Goal: Information Seeking & Learning: Learn about a topic

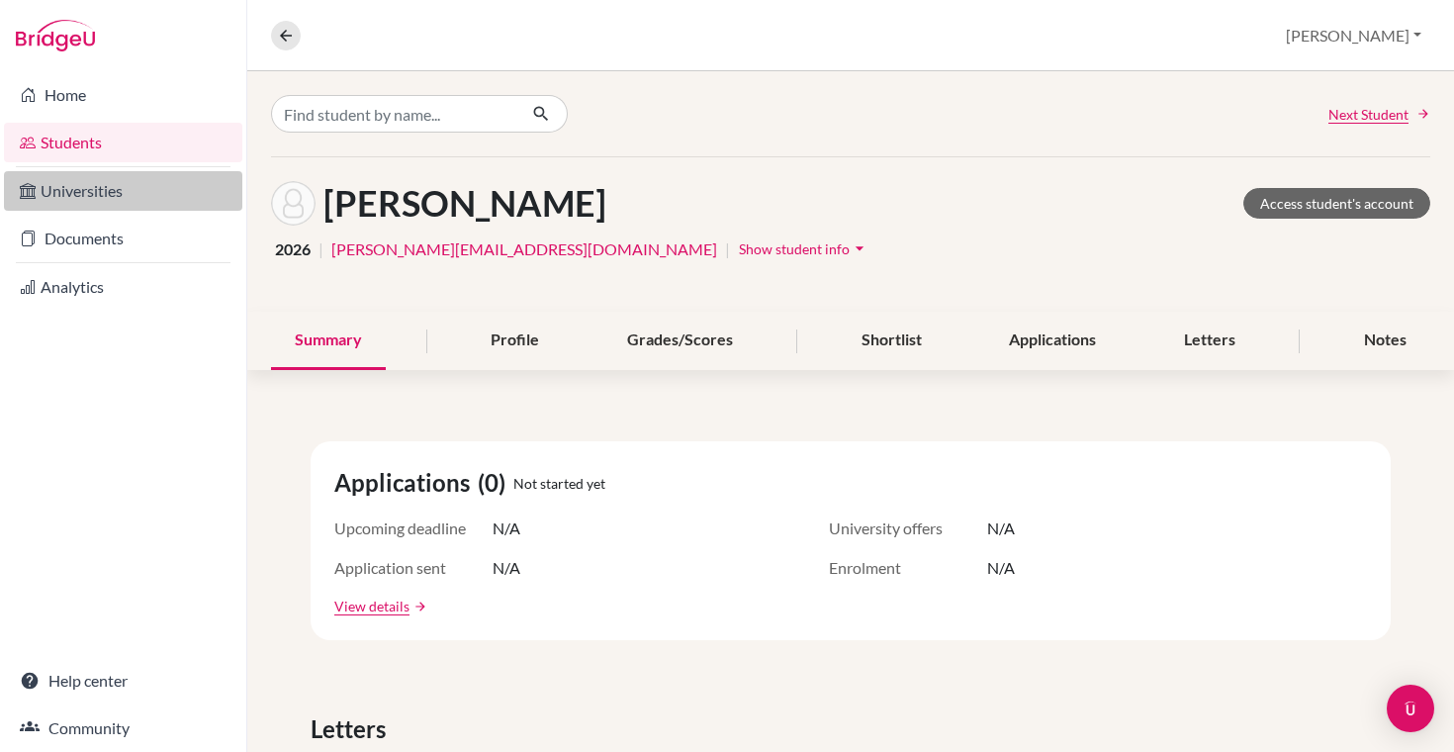
click at [88, 193] on link "Universities" at bounding box center [123, 191] width 238 height 40
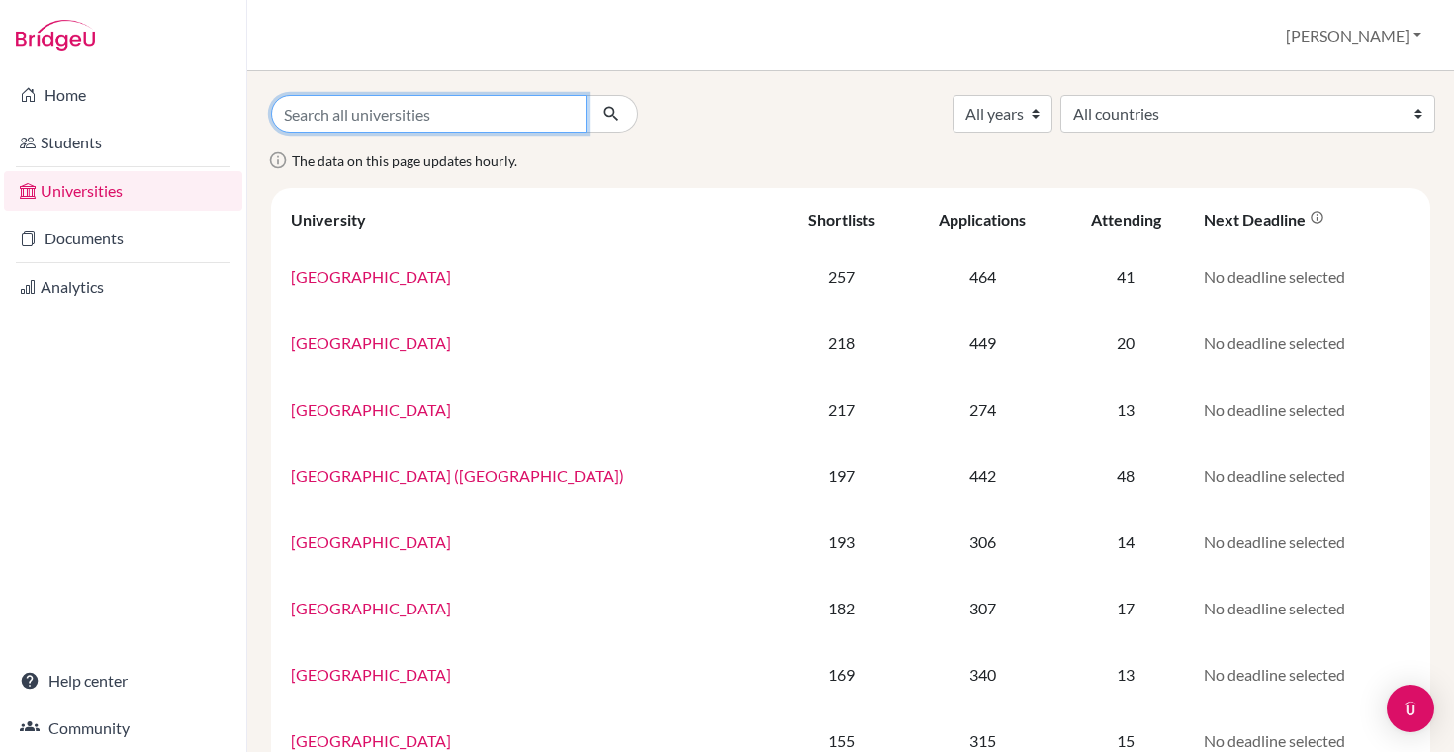
click at [396, 99] on input "Search all universities" at bounding box center [428, 114] width 315 height 38
type input "ucla"
click at [586, 95] on button "submit" at bounding box center [612, 114] width 52 height 38
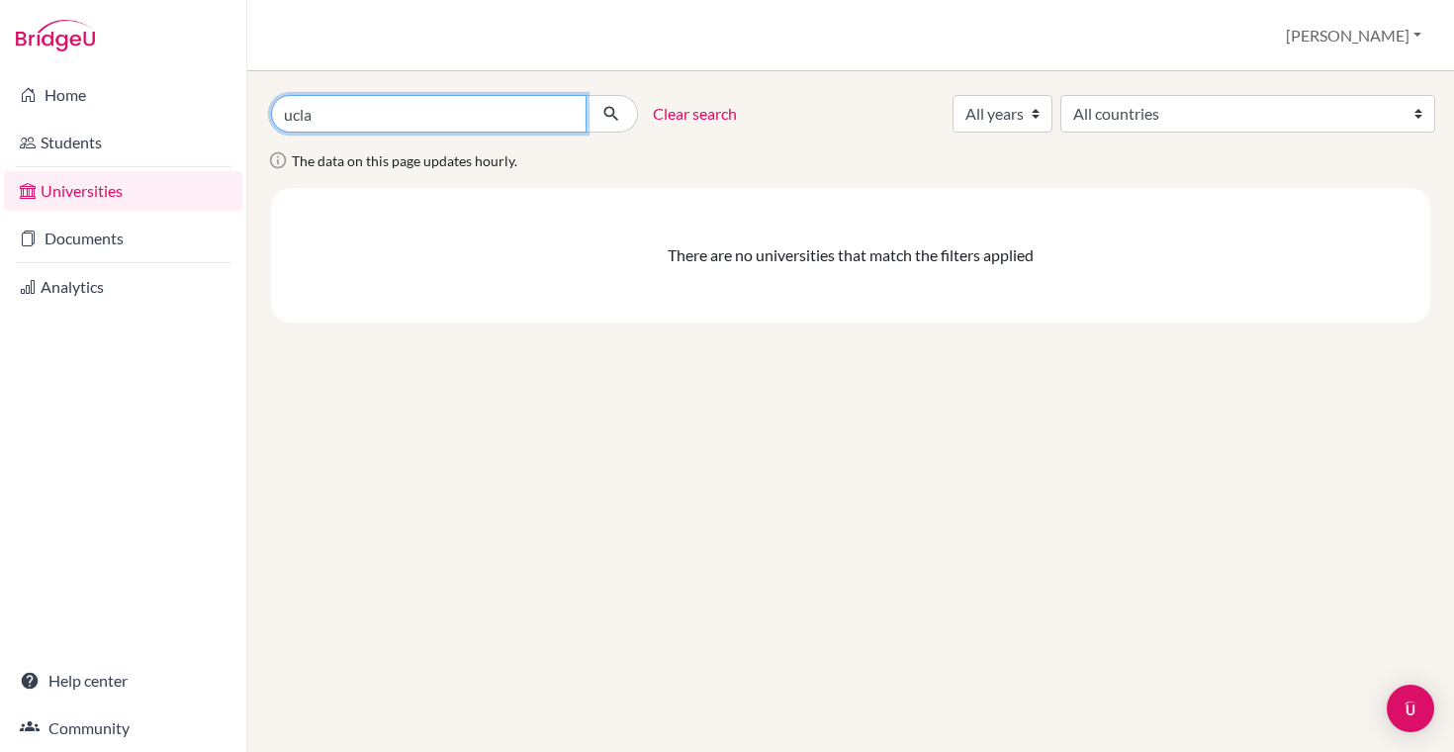
click at [382, 95] on input "ucla" at bounding box center [428, 114] width 315 height 38
drag, startPoint x: 355, startPoint y: 115, endPoint x: 266, endPoint y: 115, distance: 89.0
click at [266, 115] on div "ucla" at bounding box center [454, 114] width 397 height 38
type input "california"
click at [586, 95] on button "submit" at bounding box center [612, 114] width 52 height 38
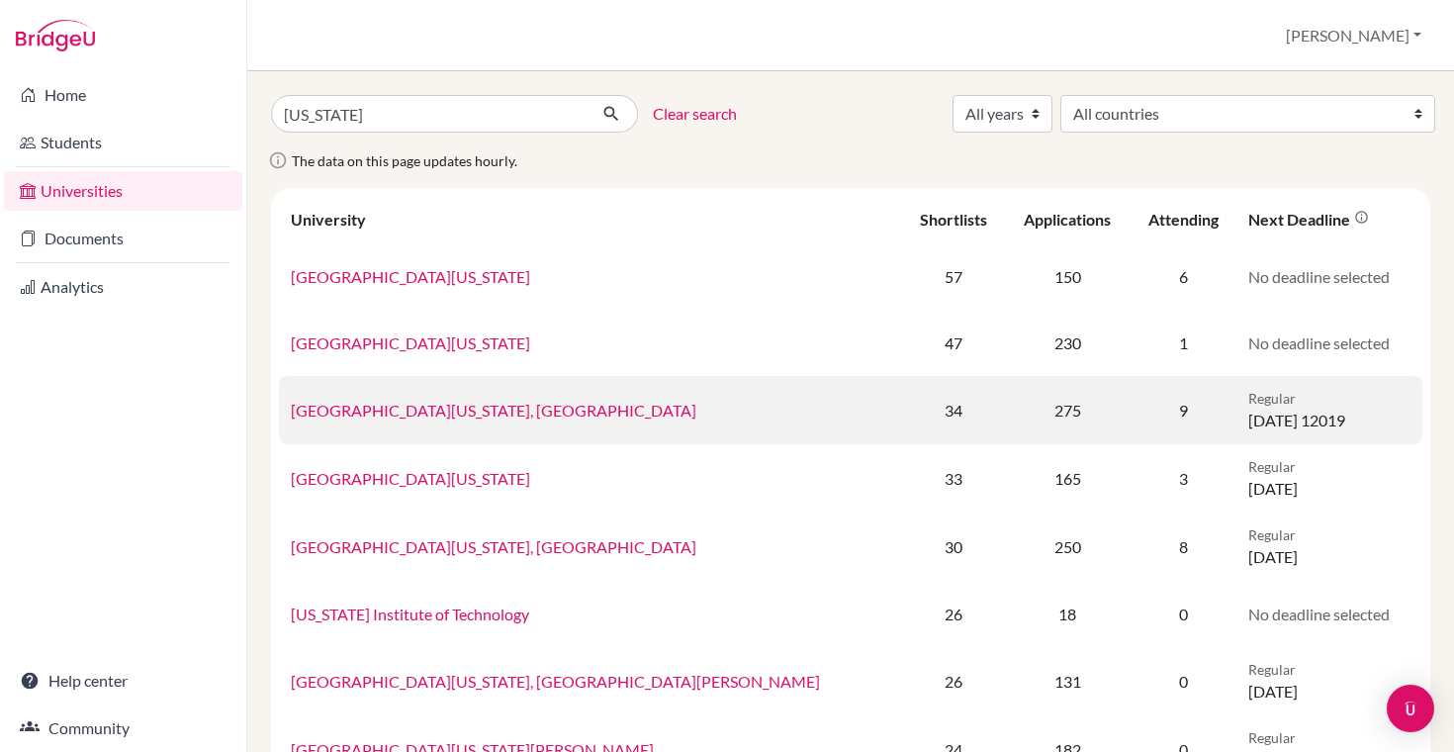
click at [452, 413] on link "[GEOGRAPHIC_DATA][US_STATE], [GEOGRAPHIC_DATA]" at bounding box center [494, 410] width 406 height 19
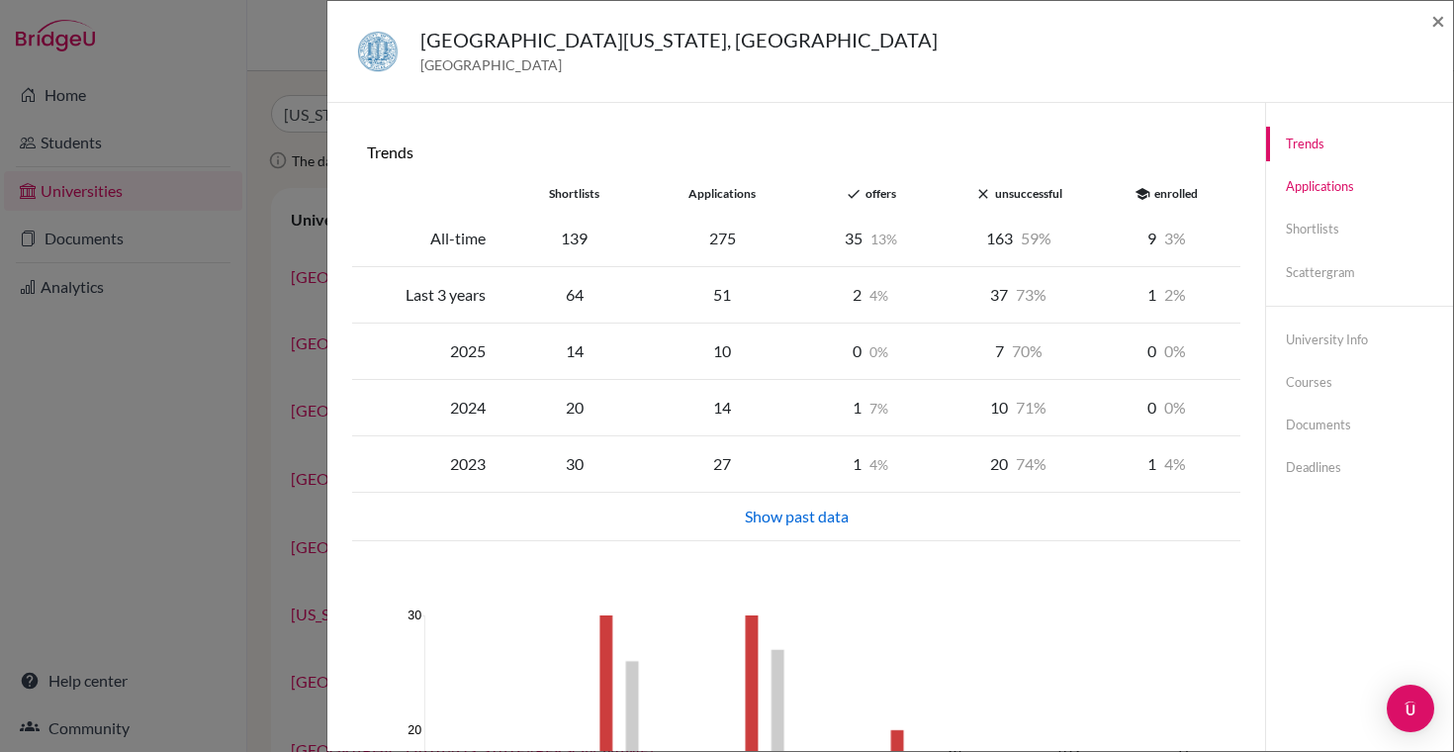
click at [1342, 185] on link "Applications" at bounding box center [1359, 186] width 187 height 35
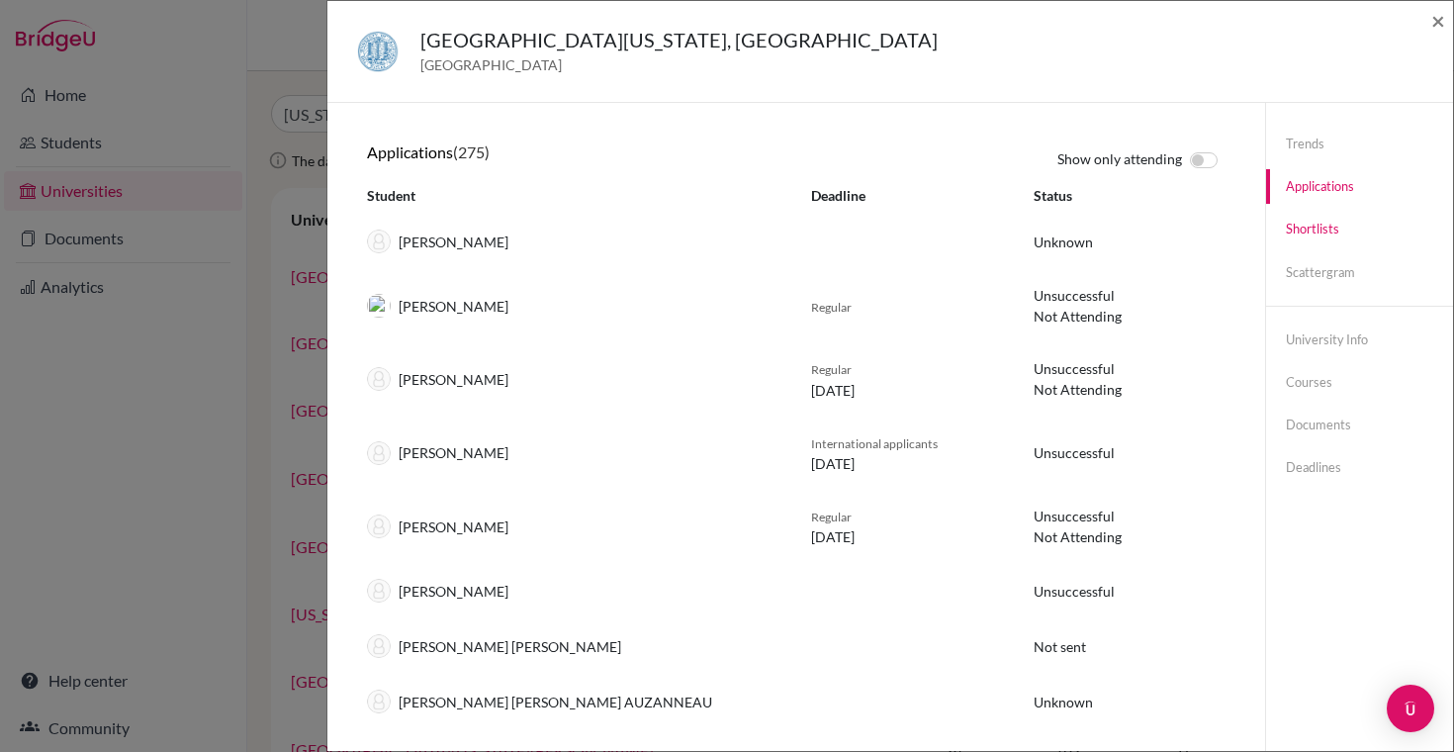
click at [1301, 235] on link "Shortlists" at bounding box center [1359, 229] width 187 height 35
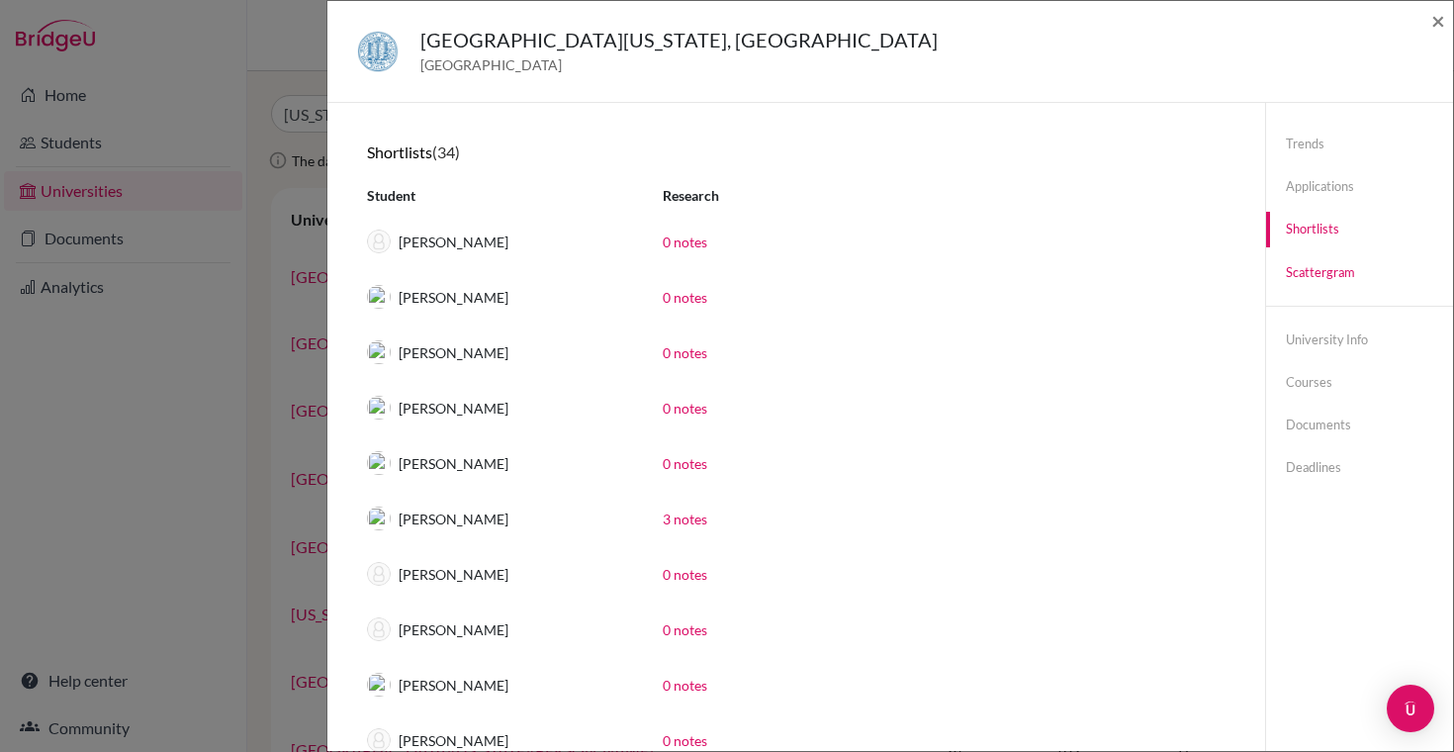
click at [1309, 275] on link "Scattergram" at bounding box center [1359, 272] width 187 height 35
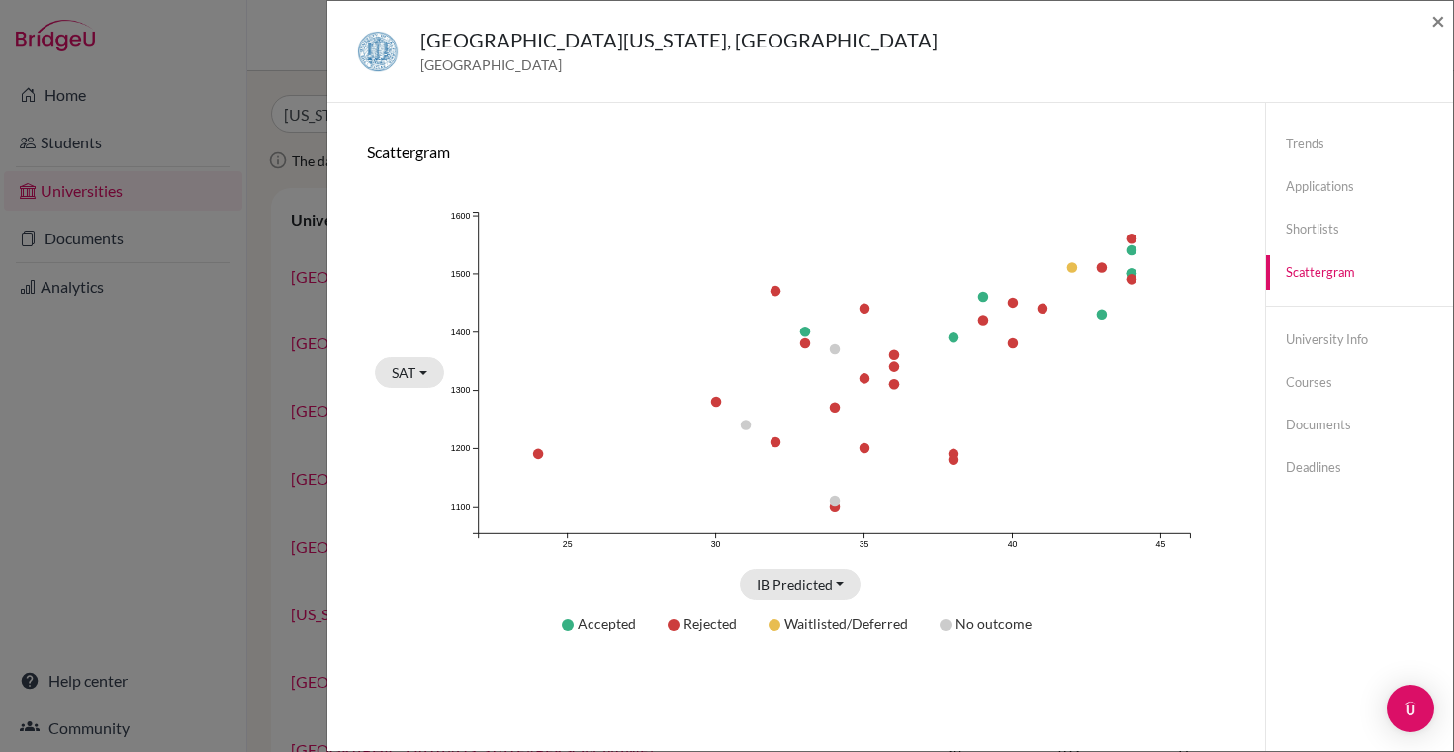
click at [959, 139] on div "Trends shortlists applications done offers close unsuccessful school enrolled A…" at bounding box center [796, 479] width 890 height 704
click at [1434, 15] on span "×" at bounding box center [1438, 20] width 14 height 29
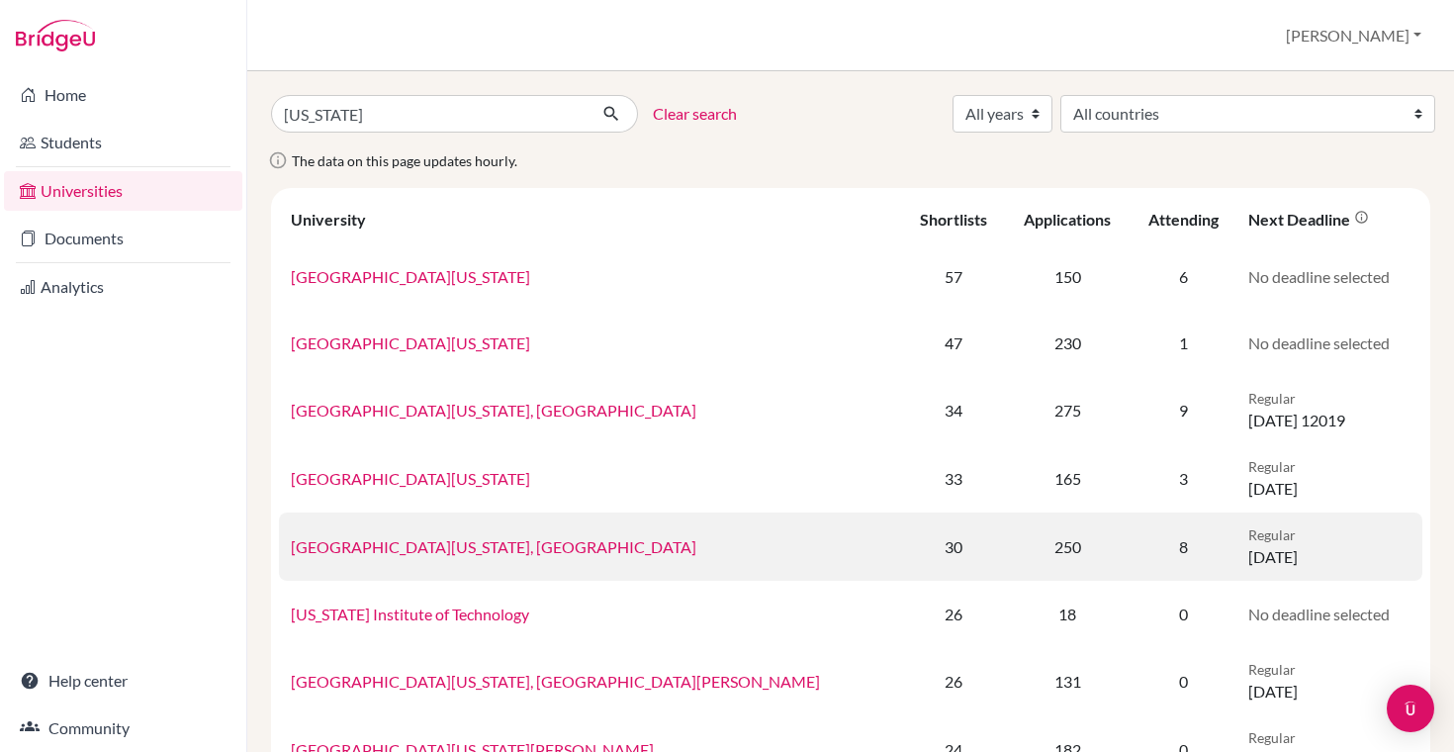
click at [462, 549] on link "[GEOGRAPHIC_DATA][US_STATE], [GEOGRAPHIC_DATA]" at bounding box center [494, 546] width 406 height 19
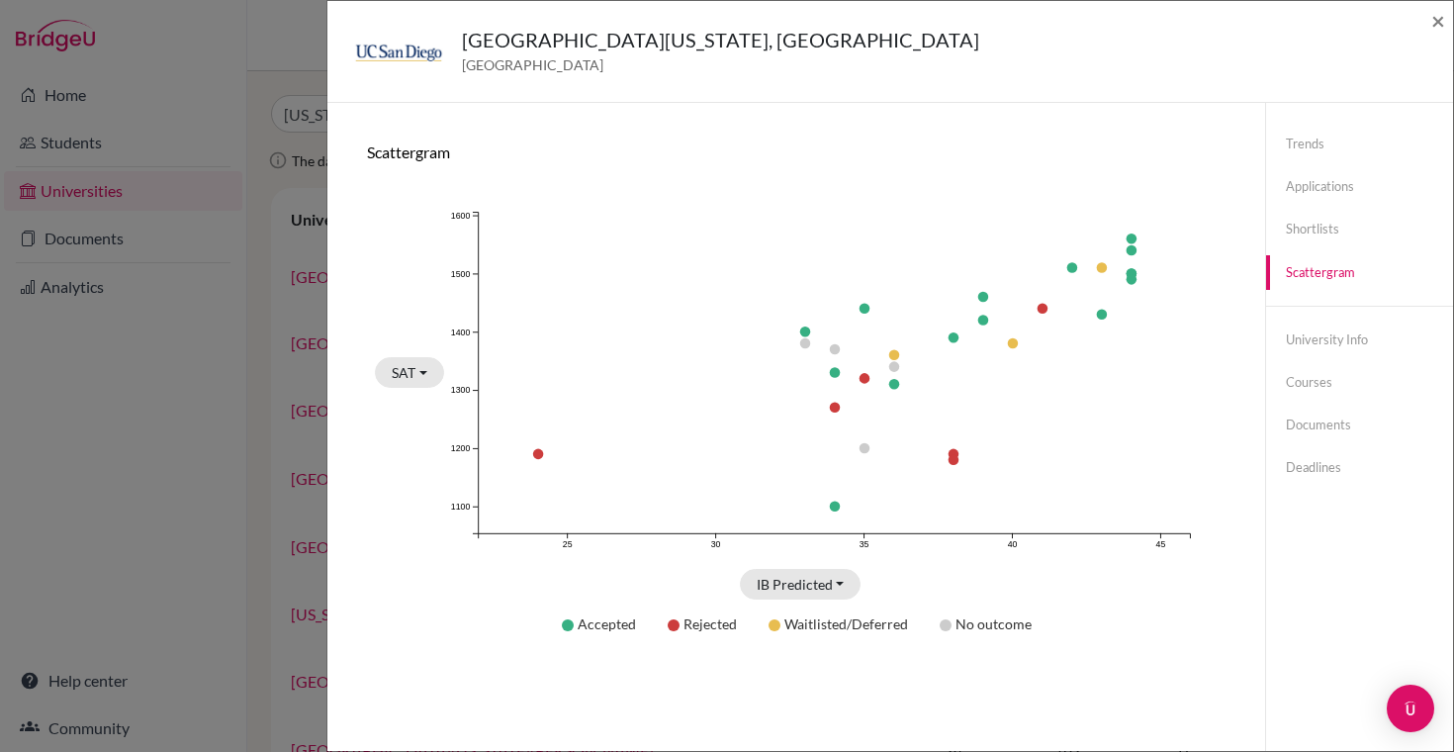
click at [1450, 28] on div "[GEOGRAPHIC_DATA][US_STATE], [GEOGRAPHIC_DATA] [GEOGRAPHIC_DATA] ×" at bounding box center [890, 52] width 1126 height 102
click at [1434, 25] on span "×" at bounding box center [1438, 20] width 14 height 29
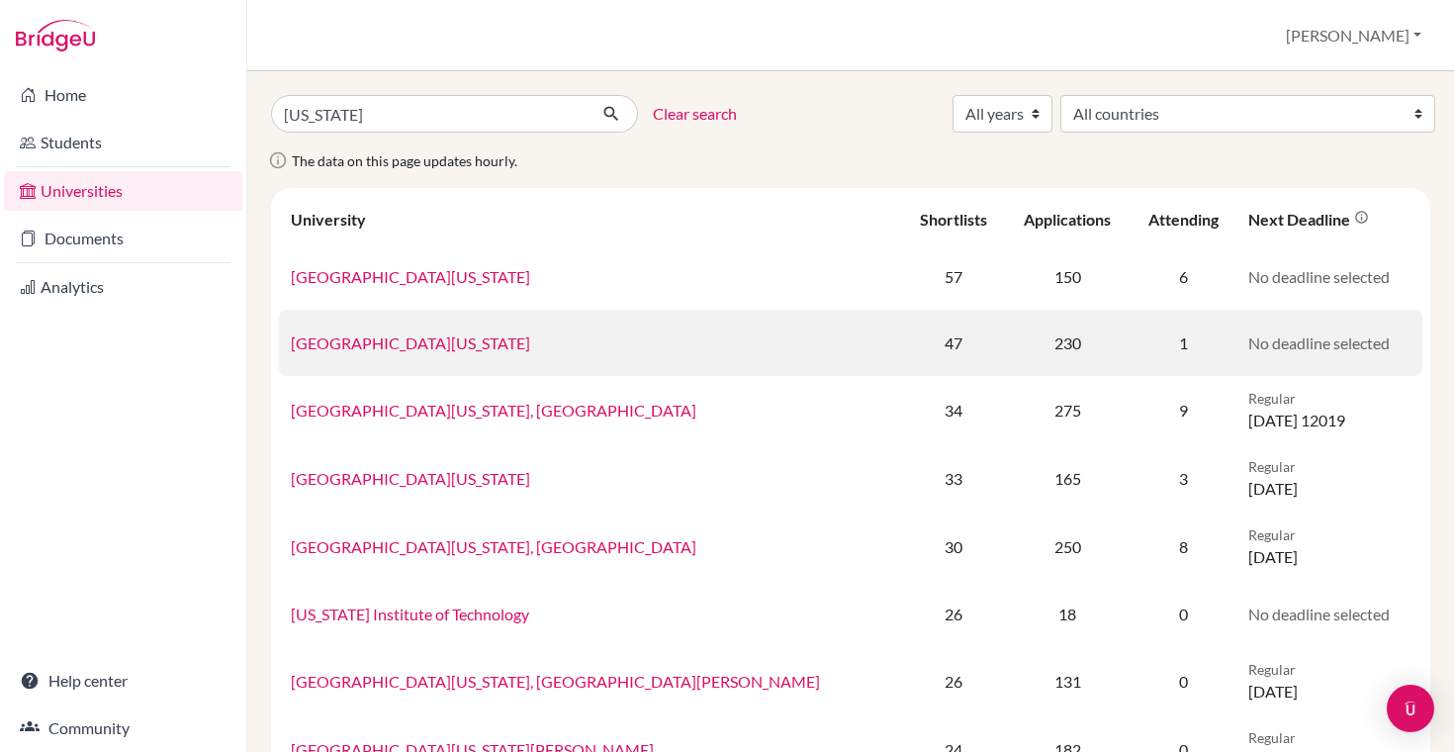
click at [432, 343] on link "[GEOGRAPHIC_DATA][US_STATE]" at bounding box center [410, 342] width 239 height 19
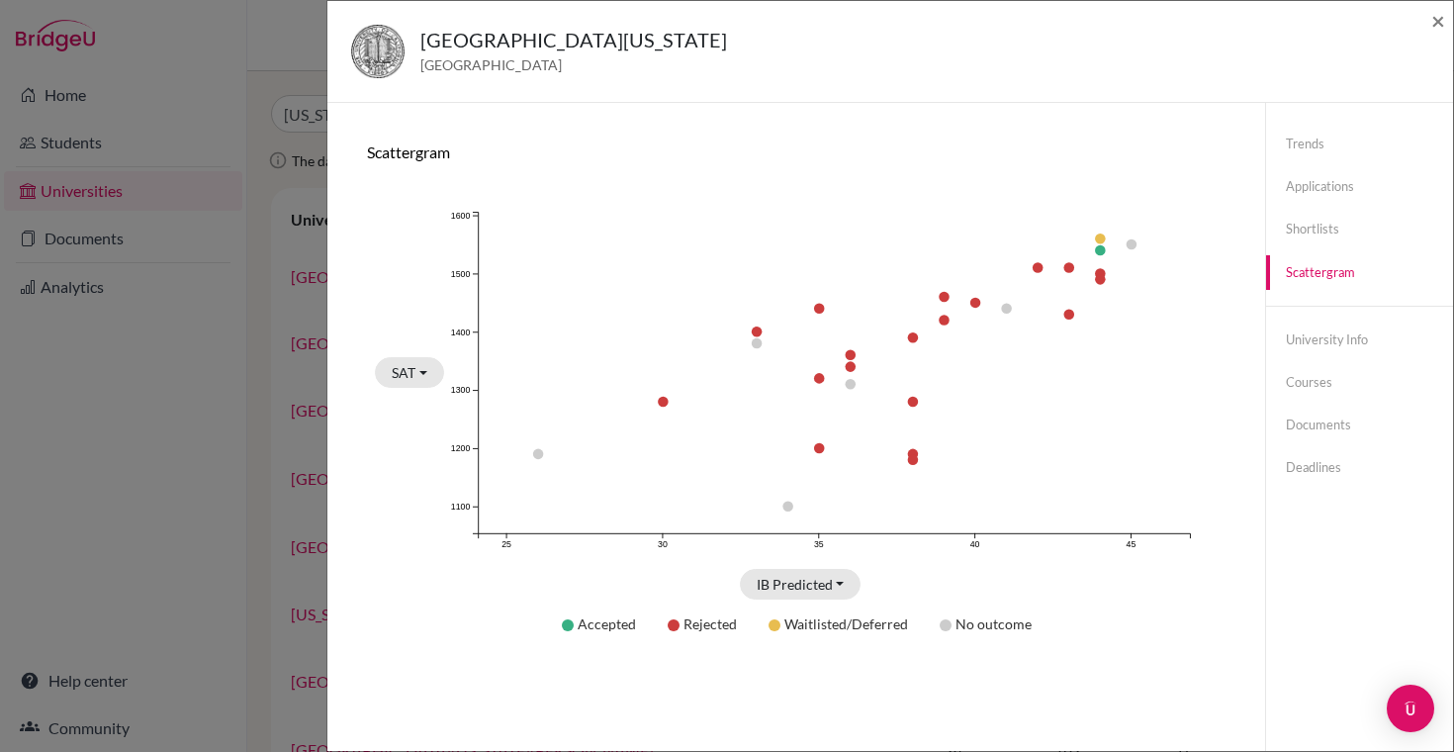
click at [1446, 26] on div "[GEOGRAPHIC_DATA][US_STATE] [GEOGRAPHIC_DATA] ×" at bounding box center [890, 52] width 1126 height 102
click at [1436, 20] on span "×" at bounding box center [1438, 20] width 14 height 29
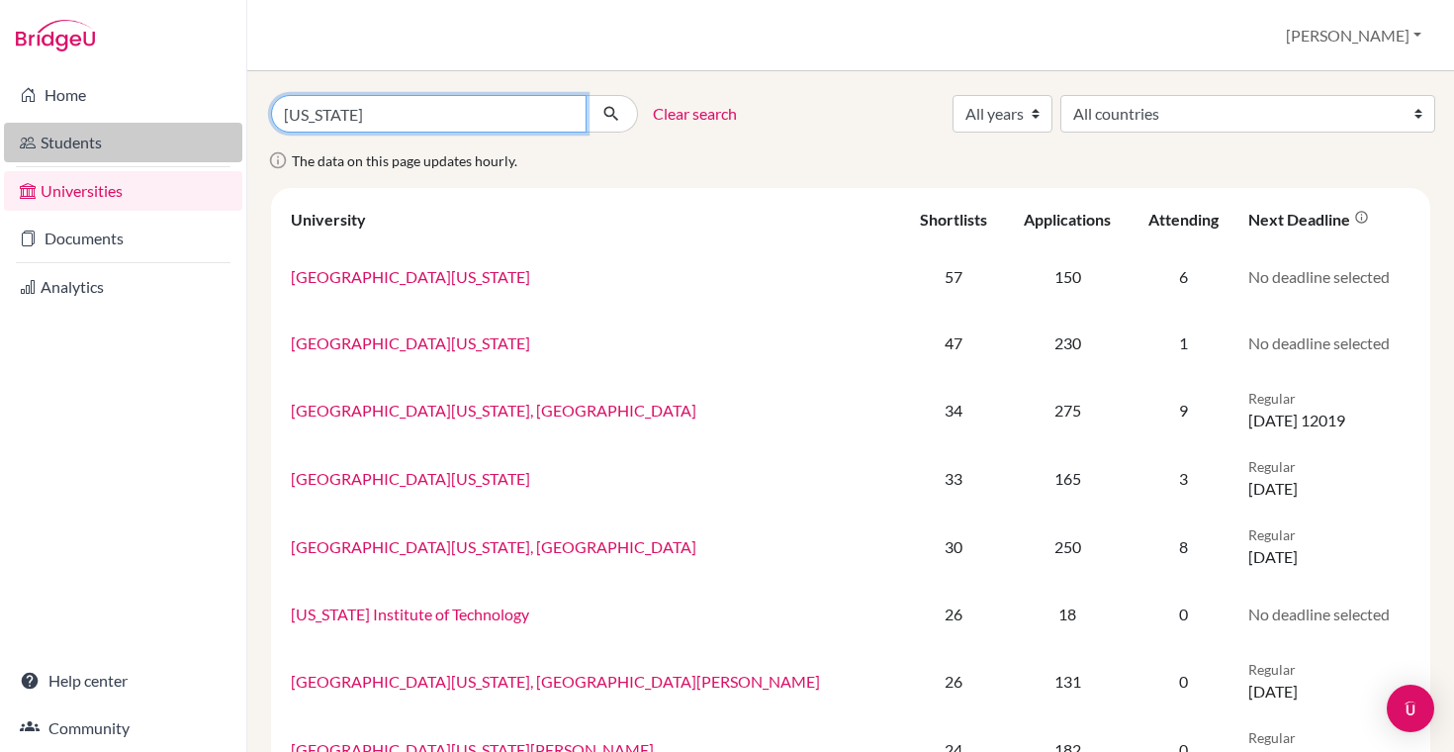
drag, startPoint x: 372, startPoint y: 106, endPoint x: 236, endPoint y: 125, distance: 136.8
click at [238, 125] on div "Home Students Universities Documents Analytics Help center Community Universiti…" at bounding box center [727, 376] width 1454 height 752
type input "c"
type input "[GEOGRAPHIC_DATA]"
click at [586, 95] on button "submit" at bounding box center [612, 114] width 52 height 38
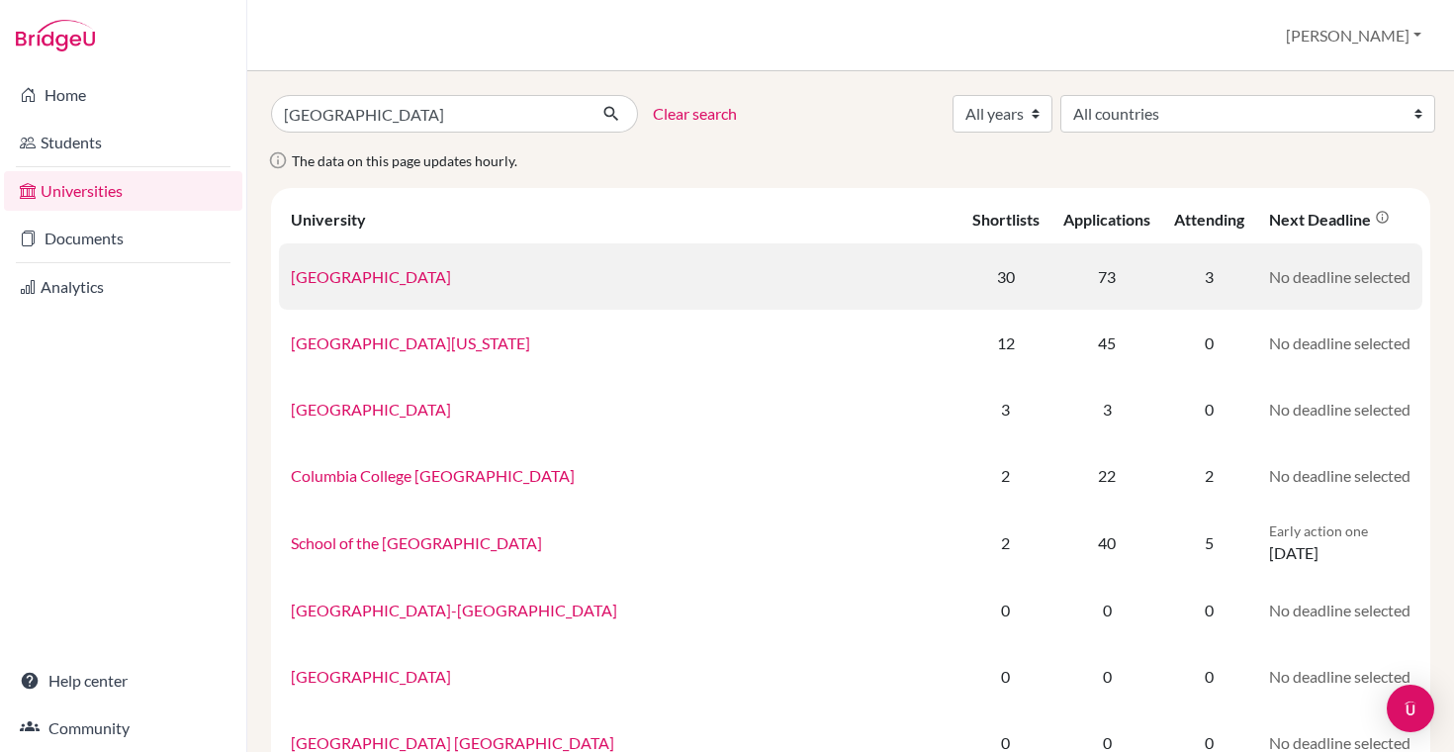
click at [393, 279] on link "[GEOGRAPHIC_DATA]" at bounding box center [371, 276] width 160 height 19
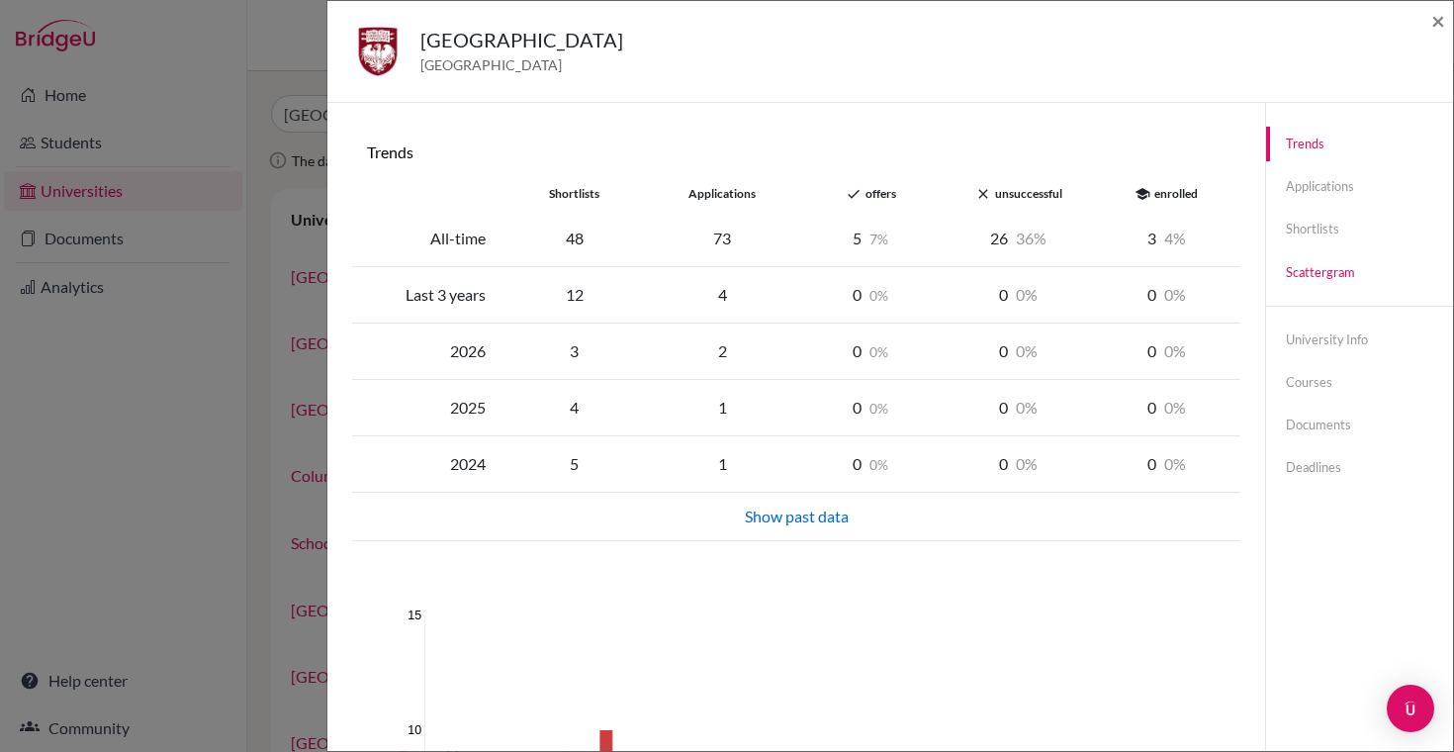
click at [1308, 269] on link "Scattergram" at bounding box center [1359, 272] width 187 height 35
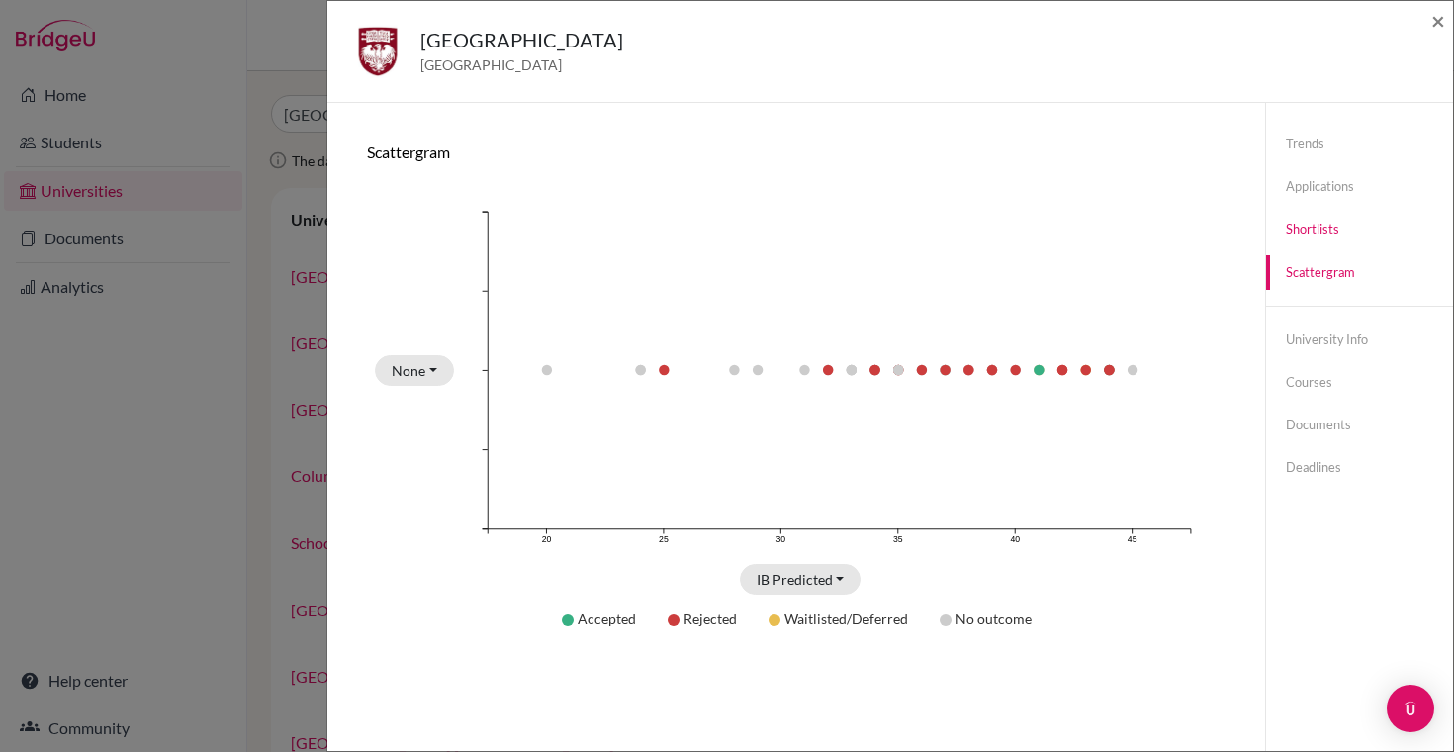
click at [1302, 238] on link "Shortlists" at bounding box center [1359, 229] width 187 height 35
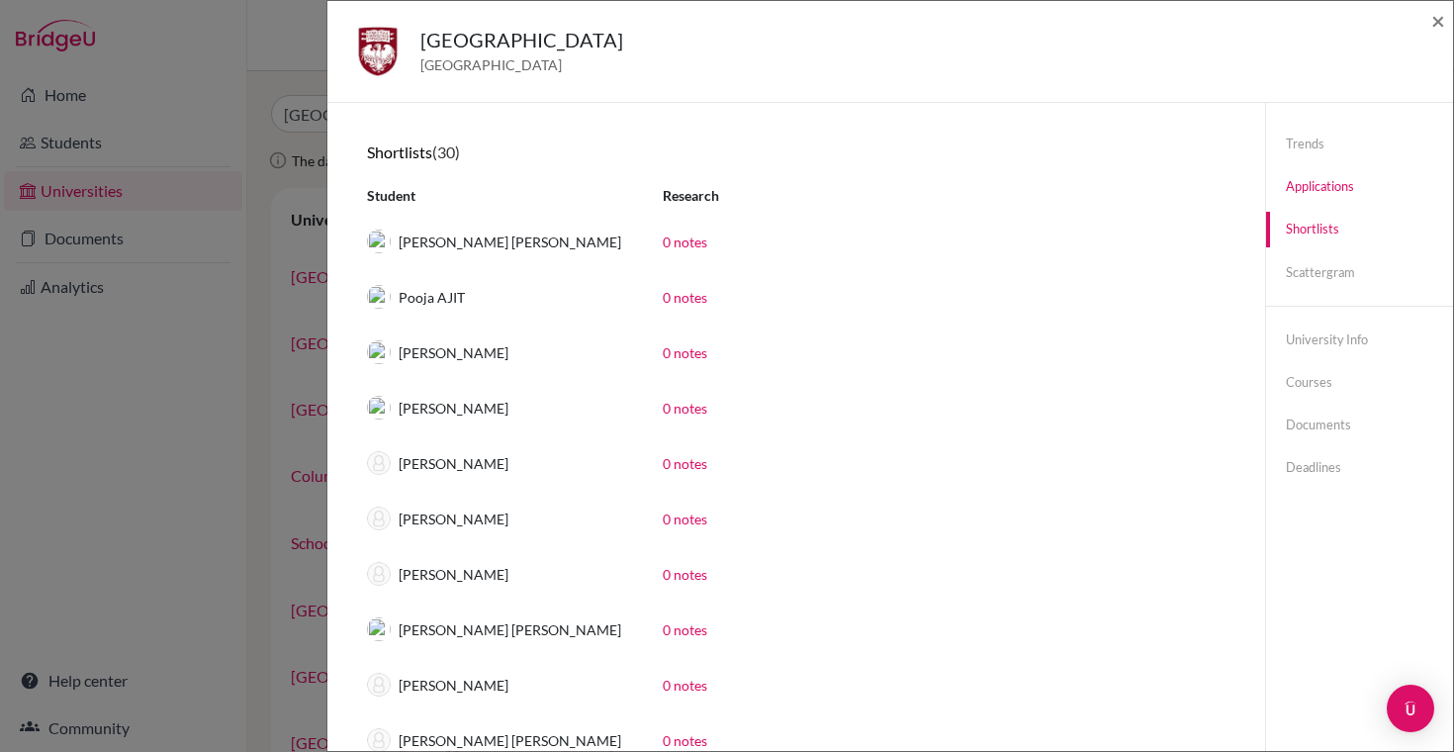
click at [1326, 200] on link "Applications" at bounding box center [1359, 186] width 187 height 35
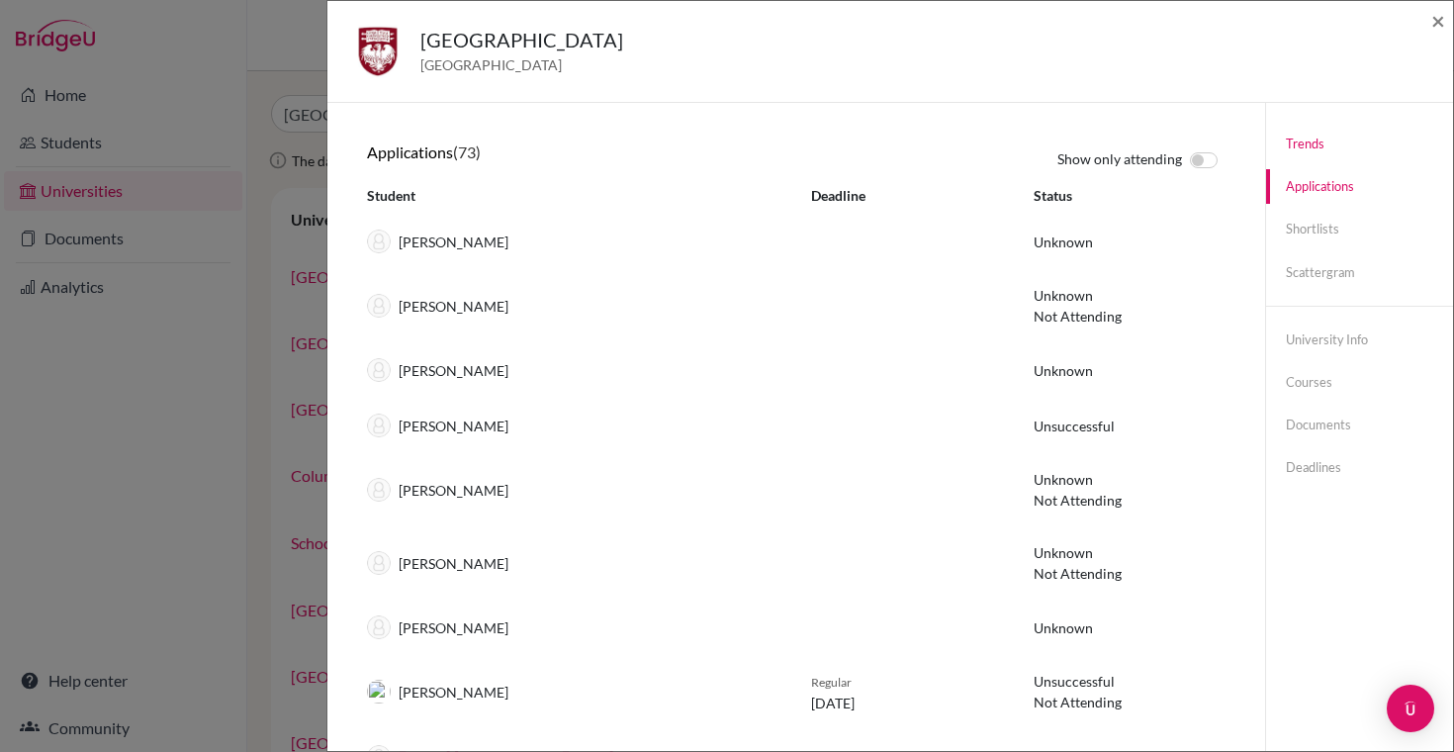
click at [1291, 153] on link "Trends" at bounding box center [1359, 144] width 187 height 35
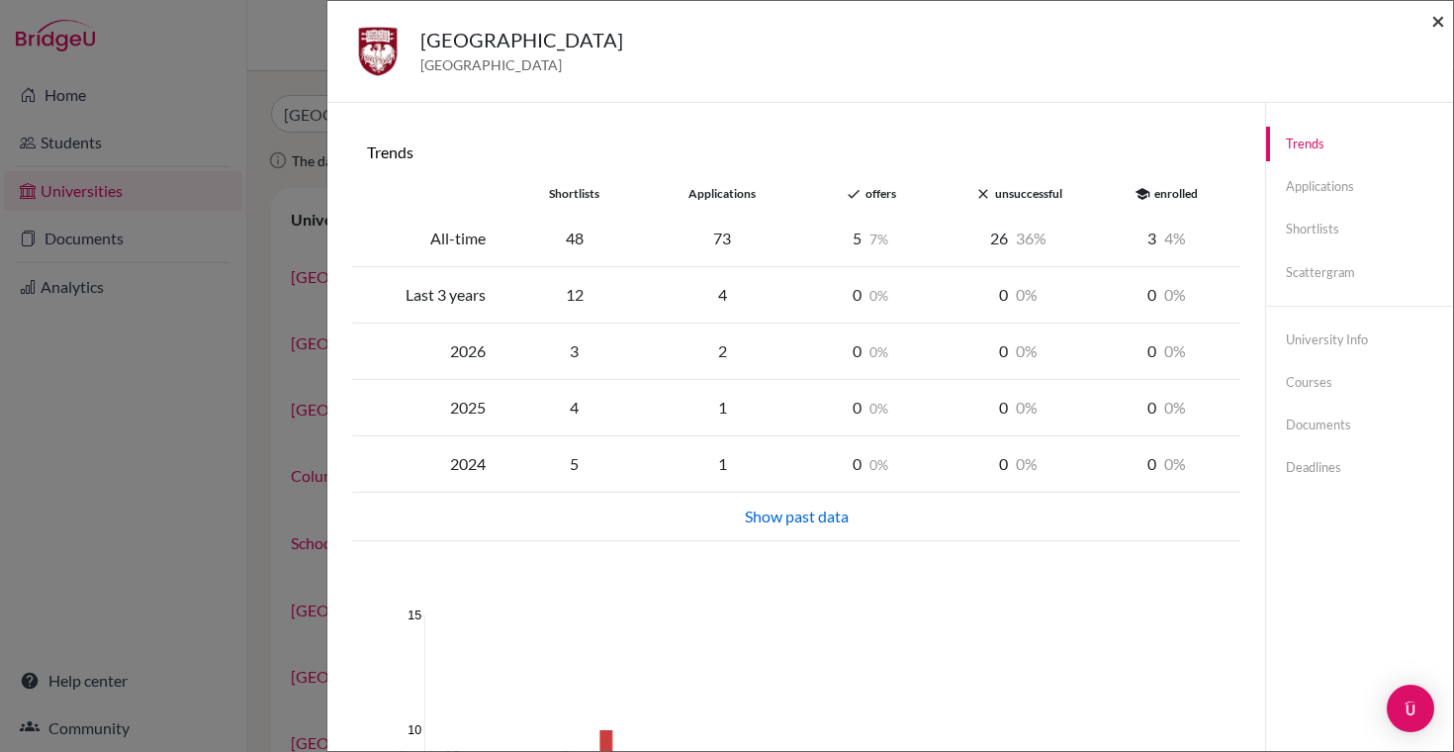
click at [1435, 26] on span "×" at bounding box center [1438, 20] width 14 height 29
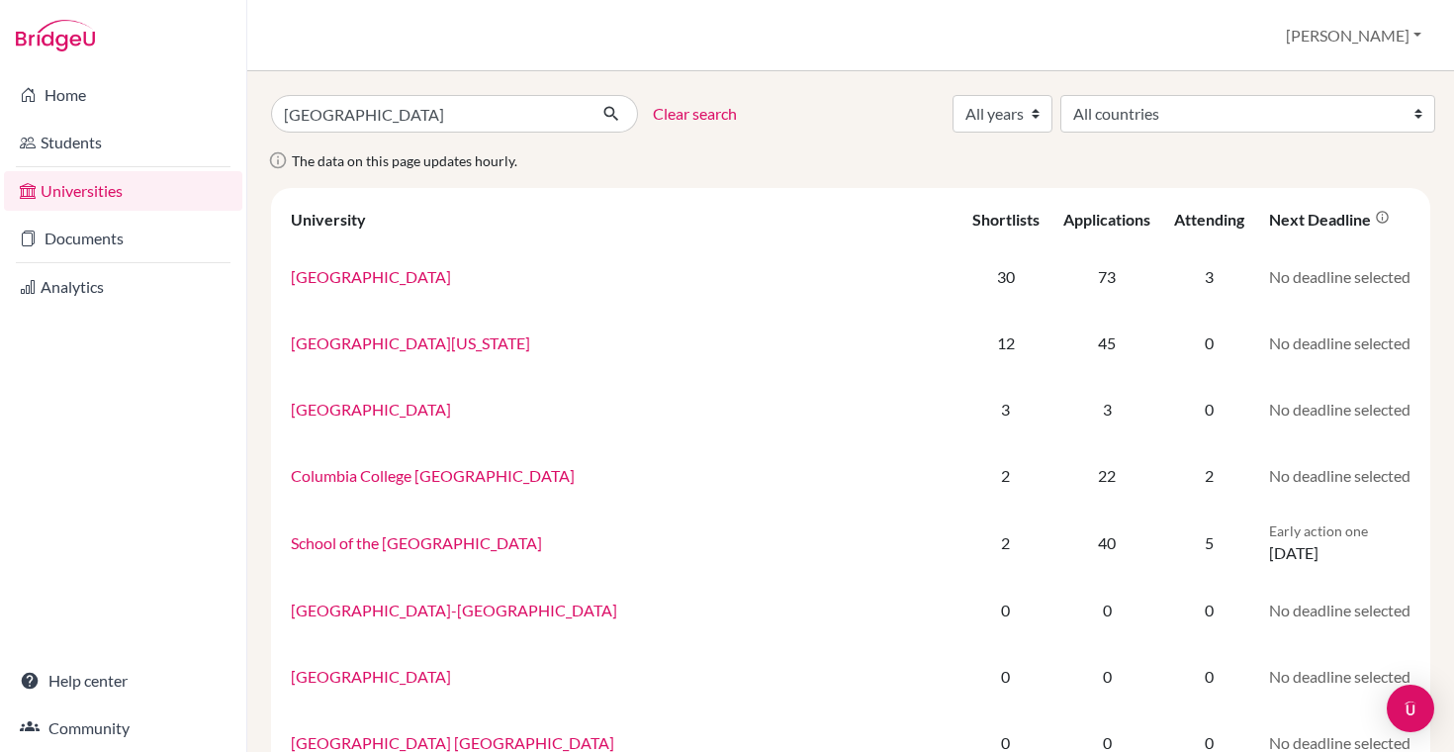
click at [384, 136] on div "chicago Clear search All years 2029 2028 2027 2026 2025 2024 2023 2022 2021 202…" at bounding box center [850, 704] width 1159 height 1218
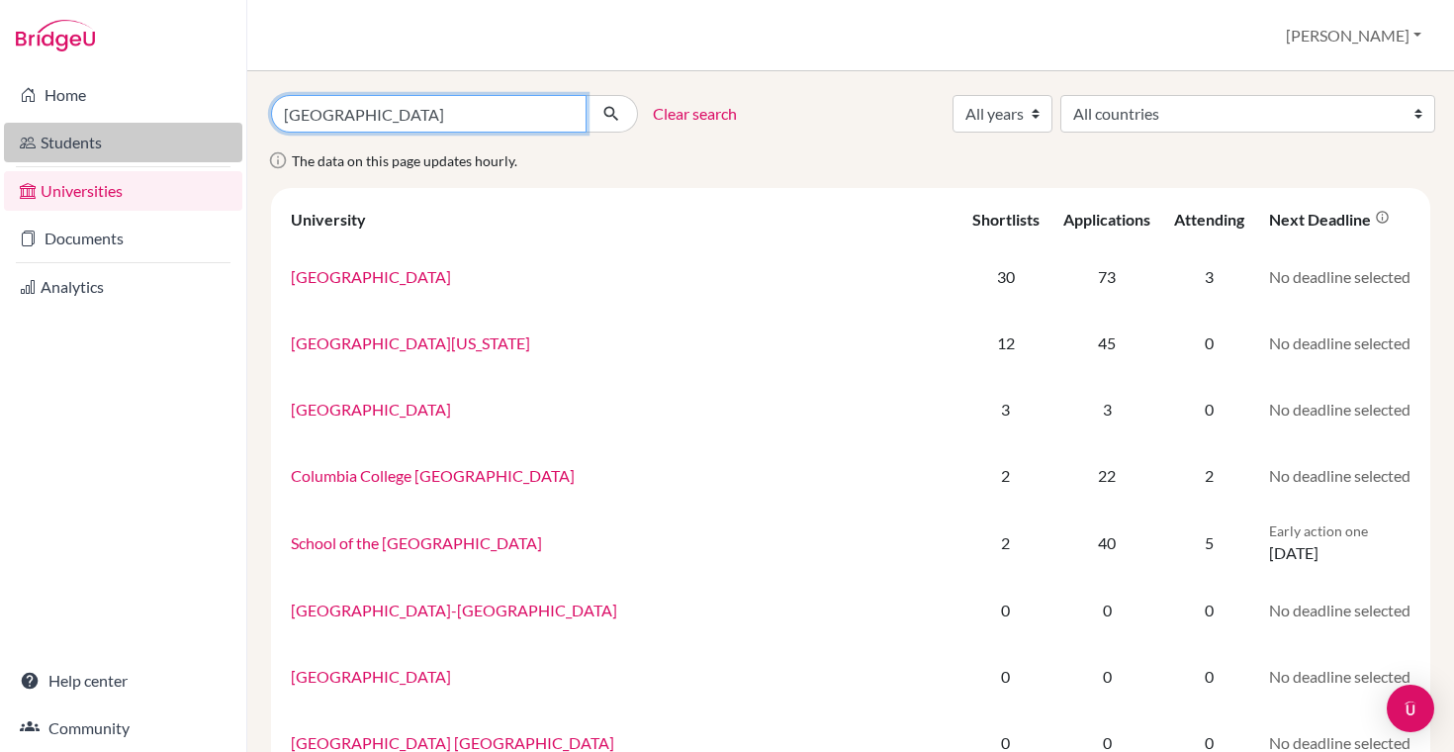
drag, startPoint x: 368, startPoint y: 115, endPoint x: 204, endPoint y: 127, distance: 164.6
click at [204, 127] on div "Home Students Universities Documents Analytics Help center Community Universiti…" at bounding box center [727, 376] width 1454 height 752
type input "c"
